Goal: Obtain resource: Download file/media

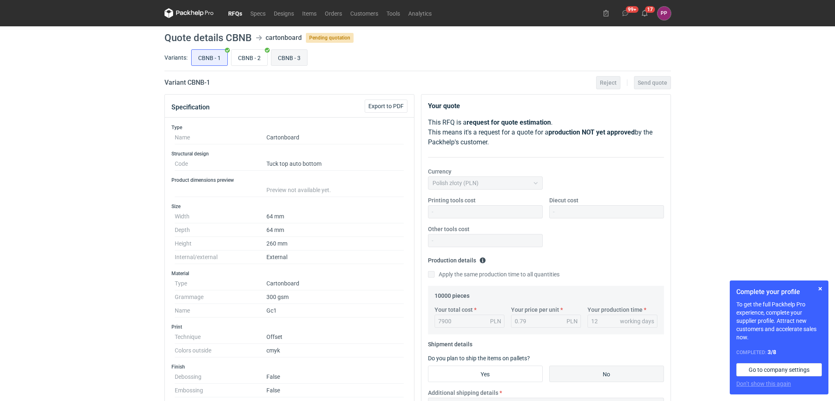
click at [293, 57] on input "CBNB - 3" at bounding box center [289, 58] width 36 height 16
radio input "true"
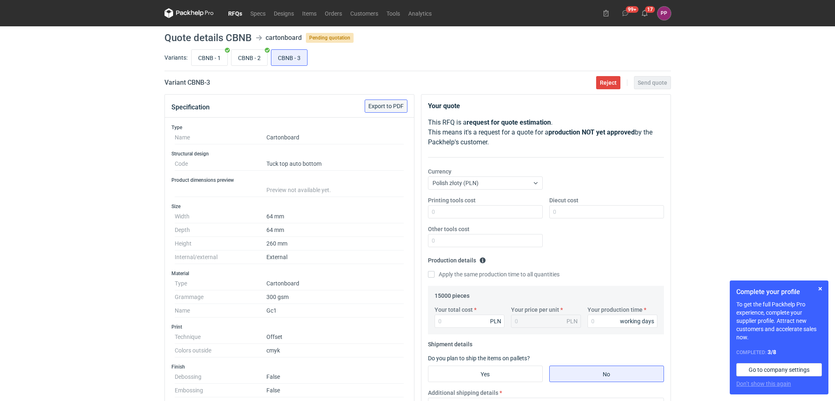
click at [383, 108] on span "Export to PDF" at bounding box center [385, 106] width 35 height 6
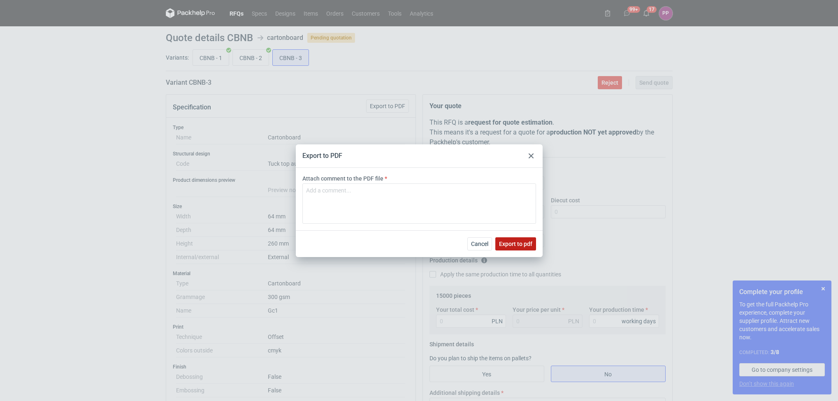
click at [519, 243] on span "Export to pdf" at bounding box center [515, 244] width 33 height 6
